Goal: Find specific page/section

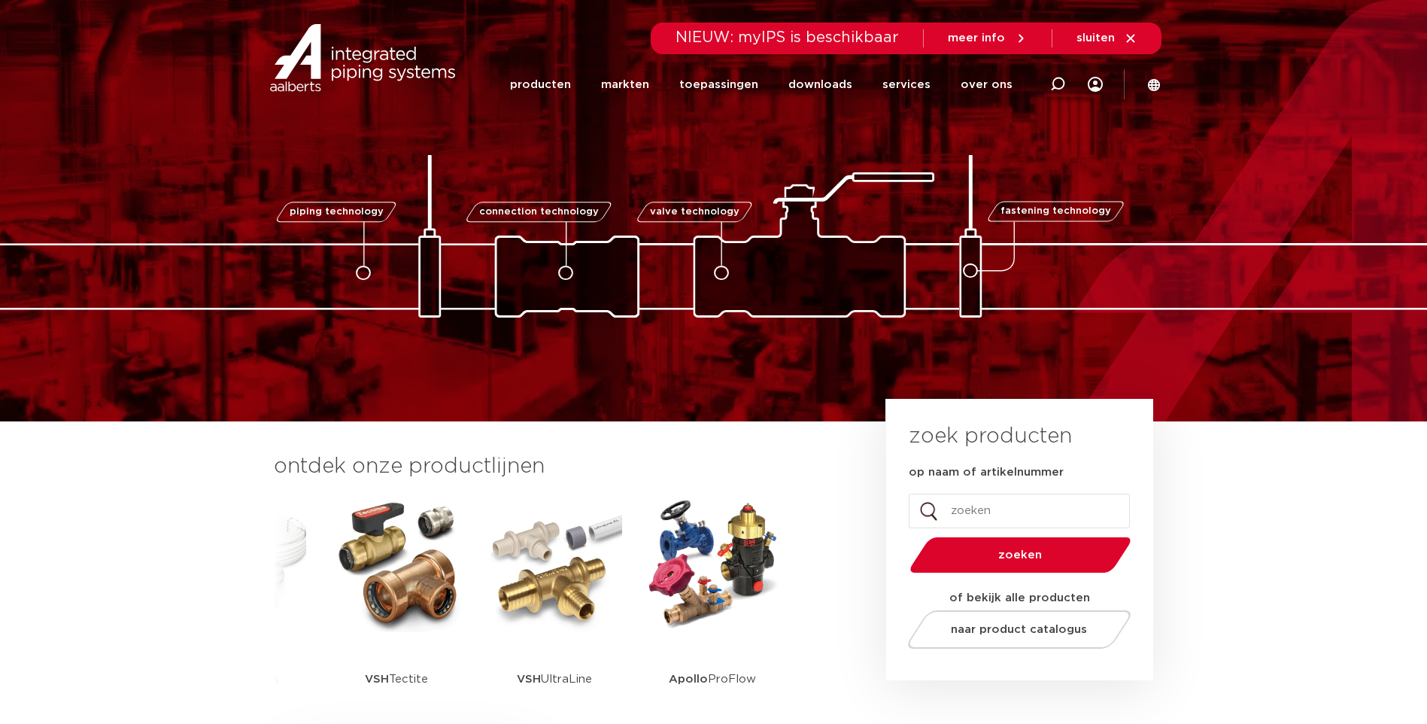
click at [1002, 568] on button "zoeken" at bounding box center [1019, 555] width 233 height 38
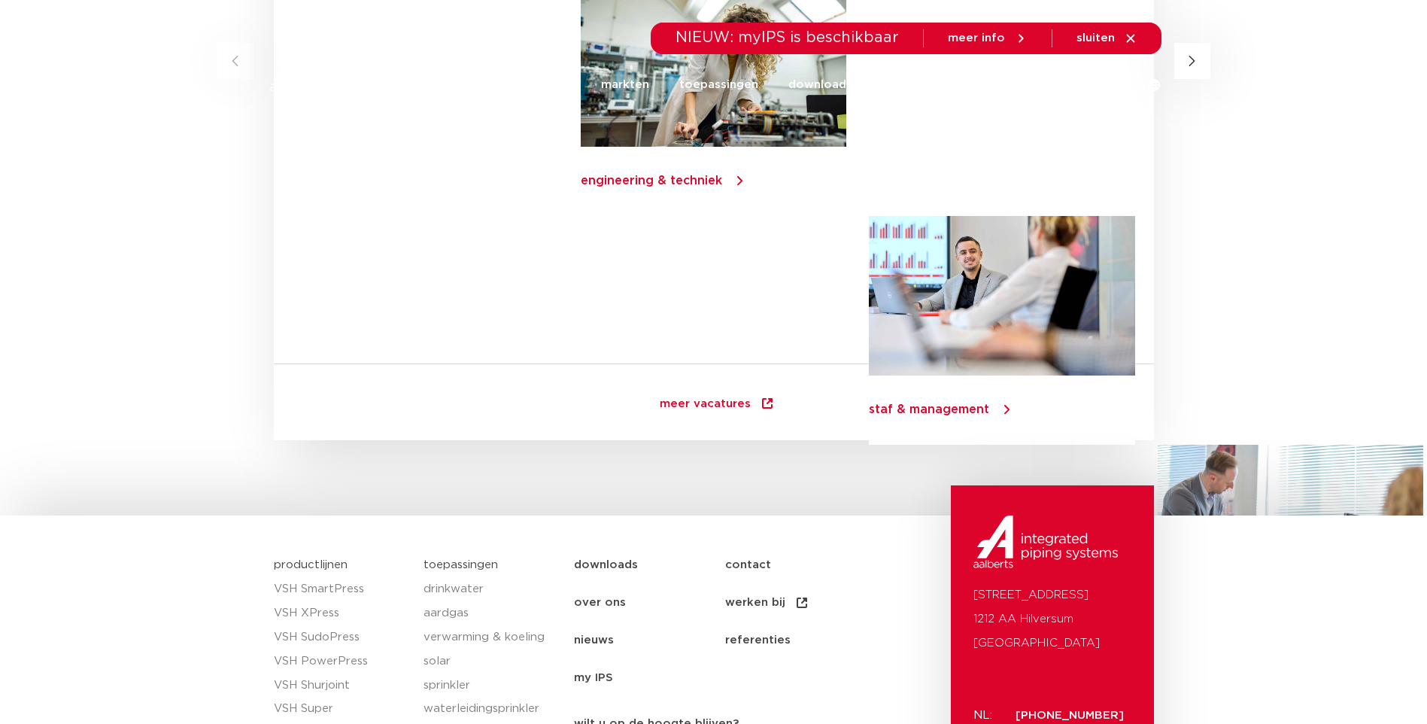
scroll to position [2858, 0]
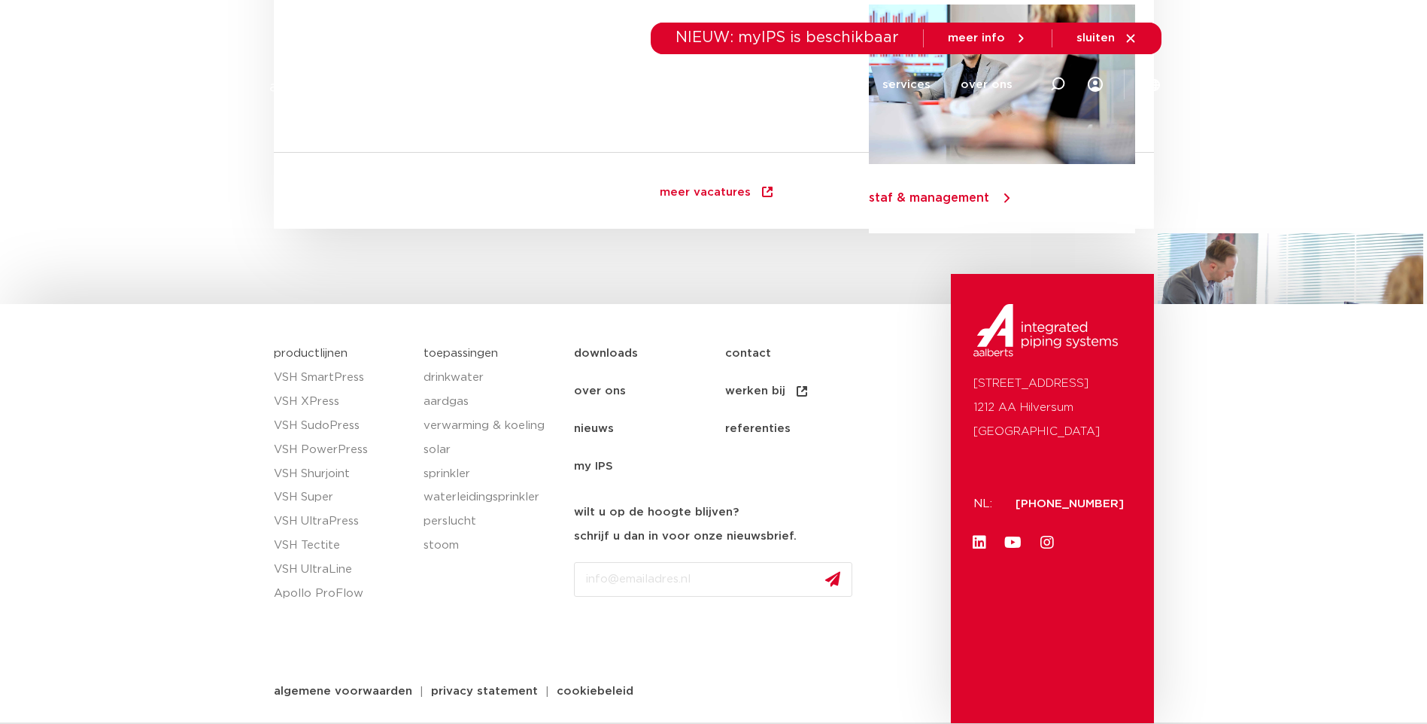
click at [396, 639] on div "productlijnen VSH SmartPress VSH XPress VSH SudoPress VSH PowerPress VSH Shurjo…" at bounding box center [341, 528] width 150 height 389
click at [444, 457] on link "solar" at bounding box center [490, 450] width 135 height 24
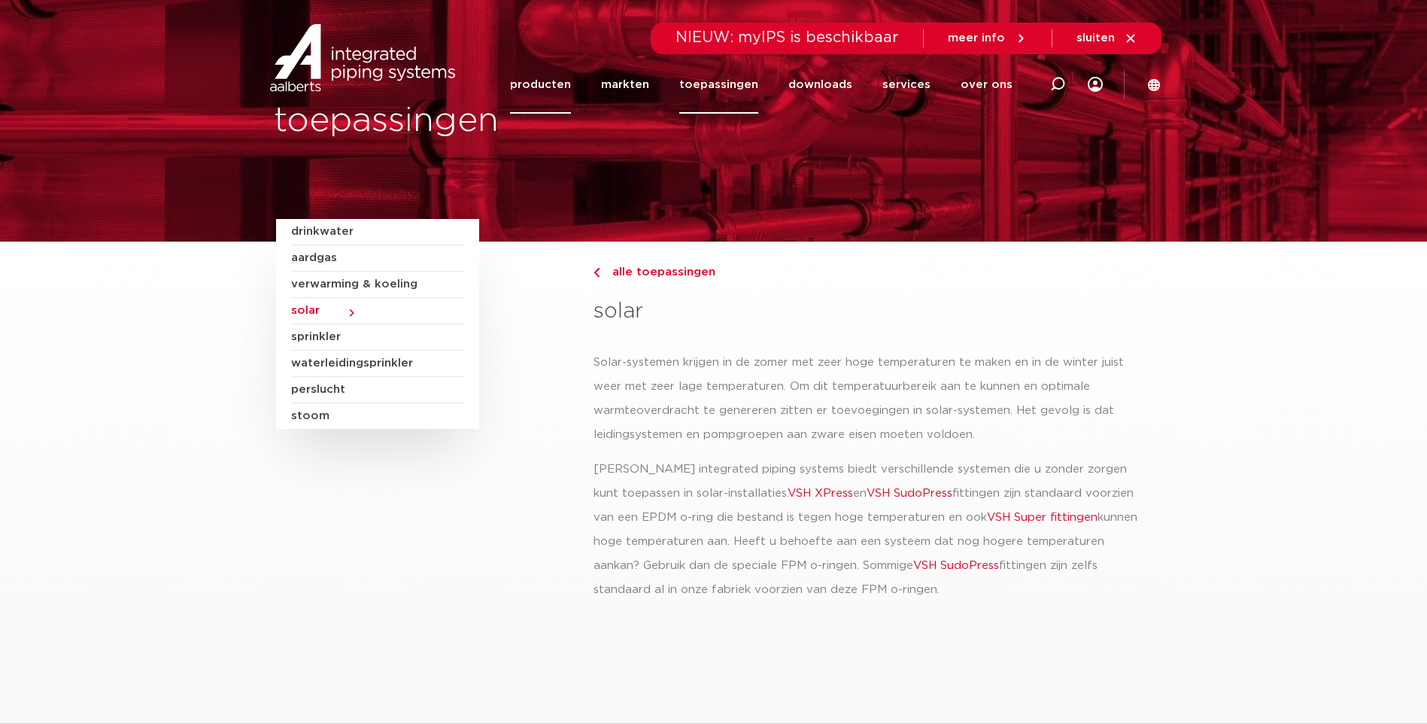
click at [545, 87] on link "producten" at bounding box center [540, 85] width 61 height 58
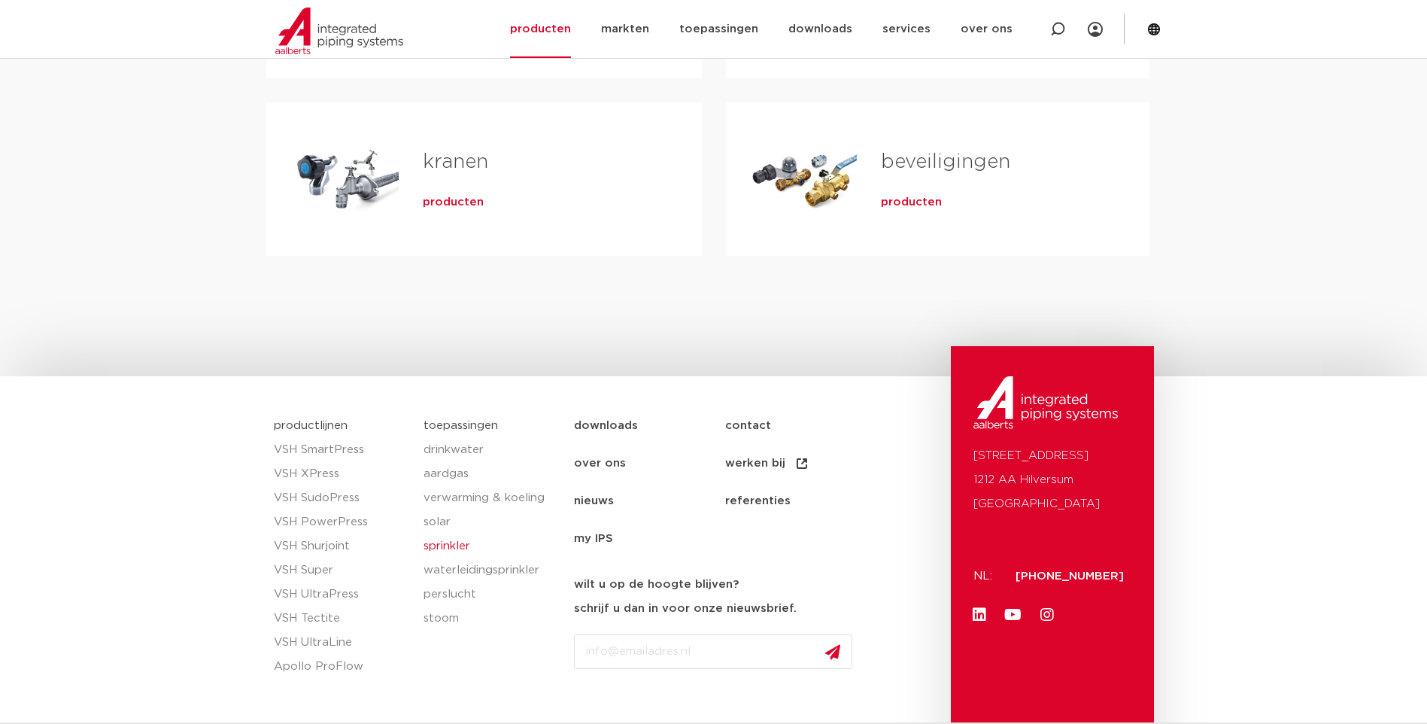
scroll to position [700, 0]
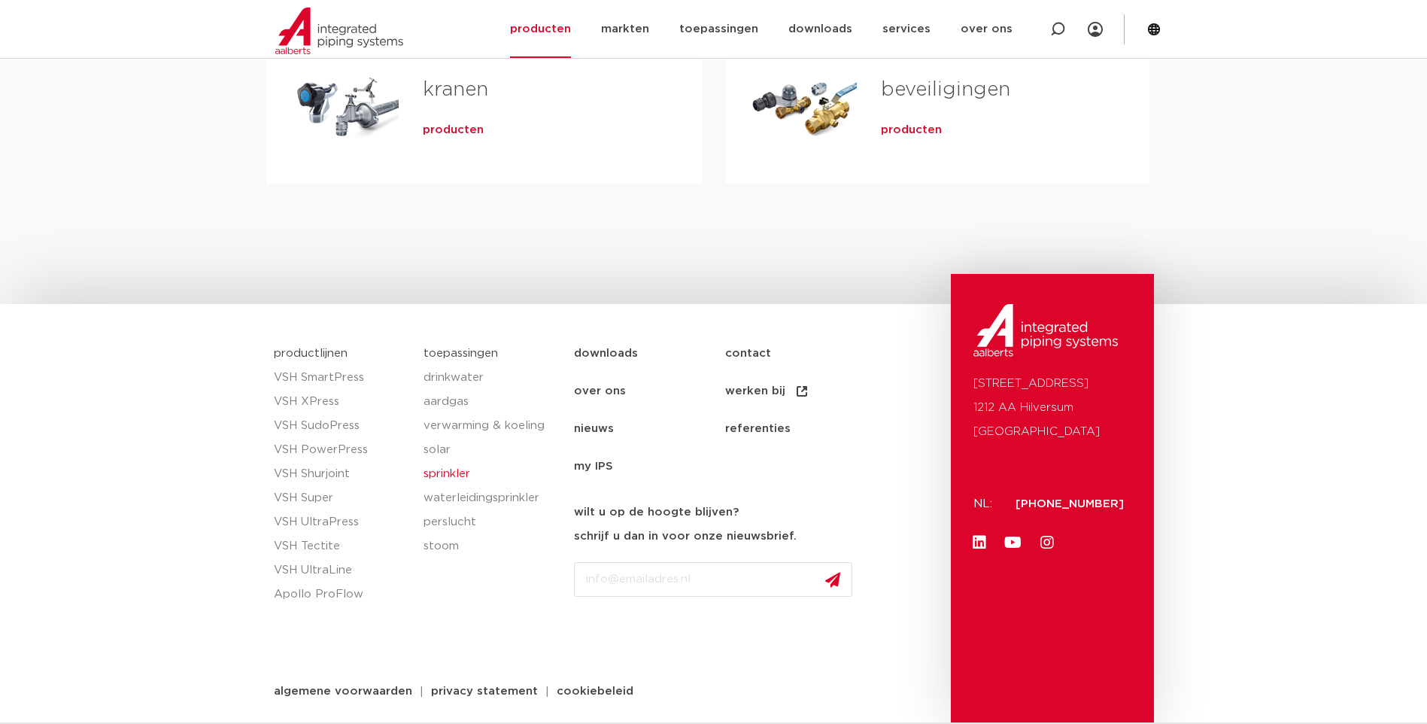
click at [448, 466] on link "sprinkler" at bounding box center [490, 474] width 135 height 24
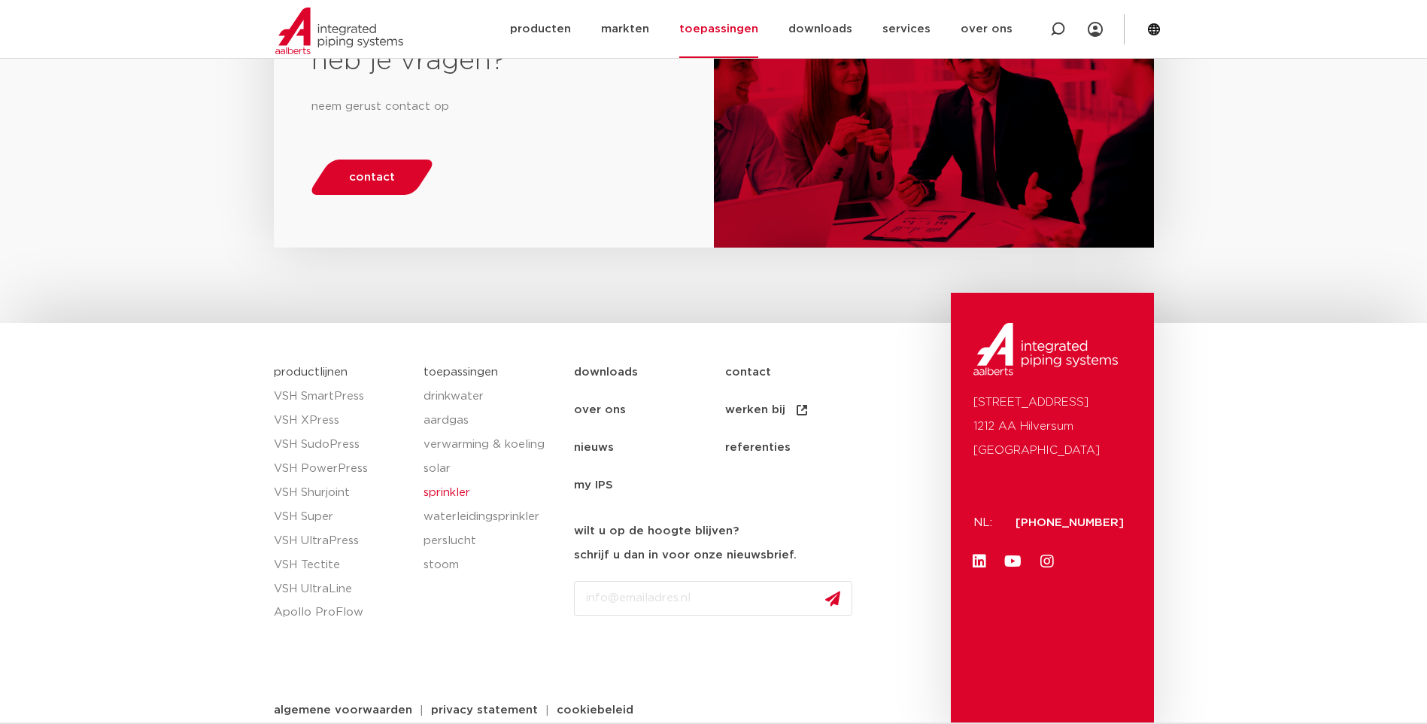
scroll to position [1745, 0]
